Goal: Information Seeking & Learning: Learn about a topic

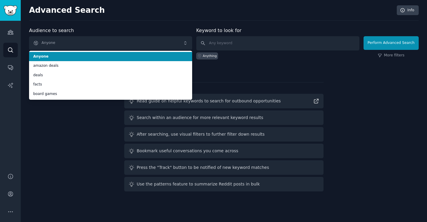
click at [115, 39] on span "Anyone" at bounding box center [110, 43] width 163 height 14
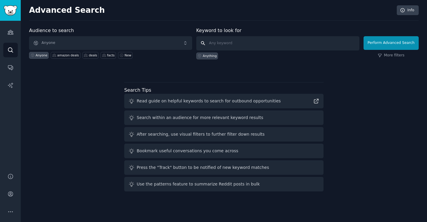
click at [255, 43] on input "text" at bounding box center [277, 43] width 163 height 14
click at [228, 42] on input "text" at bounding box center [277, 43] width 163 height 14
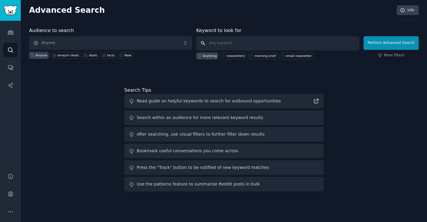
click at [228, 42] on input "text" at bounding box center [277, 43] width 163 height 14
type input "nfl"
click button "Perform Advanced Search" at bounding box center [391, 43] width 55 height 14
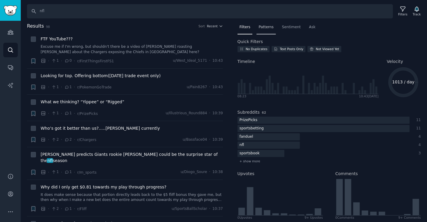
click at [268, 26] on span "Patterns" at bounding box center [266, 27] width 15 height 5
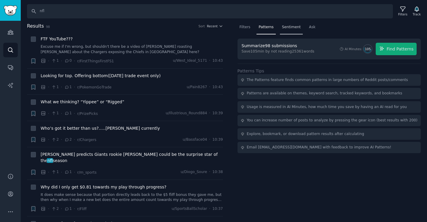
click at [292, 28] on span "Sentiment" at bounding box center [291, 27] width 19 height 5
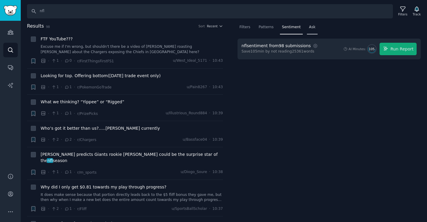
click at [313, 27] on span "Ask" at bounding box center [312, 27] width 7 height 5
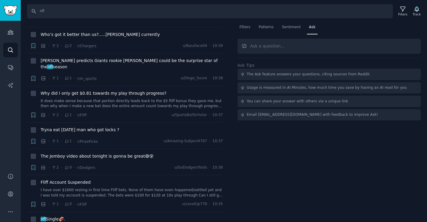
scroll to position [109, 0]
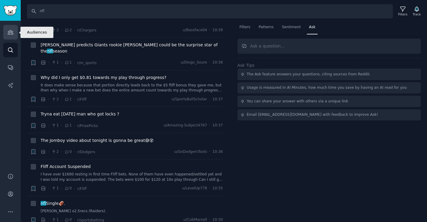
click at [11, 33] on icon "Sidebar" at bounding box center [10, 32] width 6 height 6
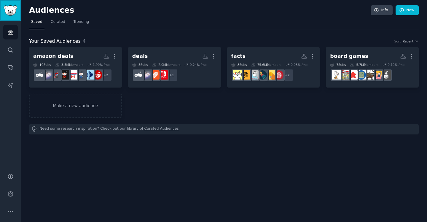
click at [11, 10] on img "Sidebar" at bounding box center [11, 10] width 14 height 10
click at [57, 129] on div "Need some research inspiration? Check out our library of Curated Audiences" at bounding box center [224, 129] width 390 height 10
